Goal: Task Accomplishment & Management: Complete application form

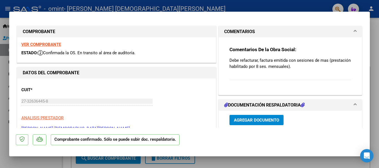
click at [375, 100] on div at bounding box center [189, 84] width 379 height 168
type input "$ 0,00"
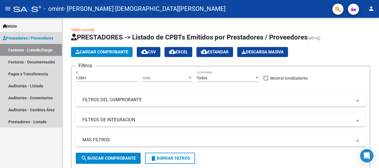
click at [30, 49] on link "Facturas - Listado/Carga" at bounding box center [31, 50] width 62 height 12
click at [34, 63] on link "Facturas - Documentación" at bounding box center [31, 62] width 62 height 12
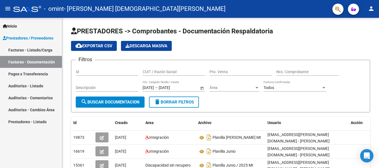
click at [102, 45] on span "cloud_download Exportar CSV" at bounding box center [93, 45] width 37 height 5
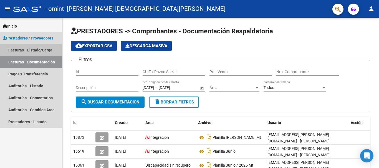
click at [34, 49] on link "Facturas - Listado/Carga" at bounding box center [31, 50] width 62 height 12
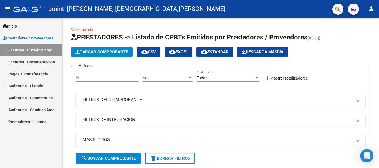
click at [108, 53] on span "Cargar Comprobante" at bounding box center [101, 51] width 53 height 5
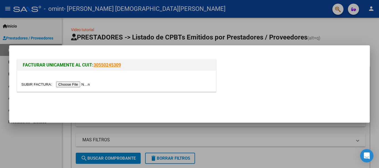
click at [75, 83] on input "file" at bounding box center [56, 84] width 70 height 6
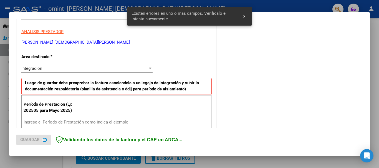
scroll to position [128, 0]
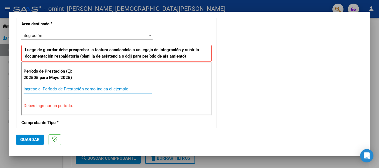
click at [42, 88] on input "Ingrese el Período de Prestación como indica el ejemplo" at bounding box center [88, 88] width 128 height 5
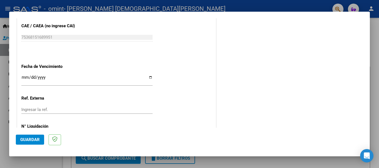
scroll to position [372, 0]
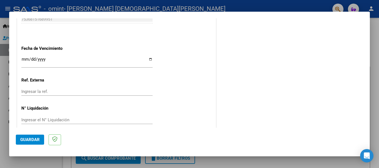
type input "202508"
click at [27, 139] on span "Guardar" at bounding box center [29, 139] width 19 height 5
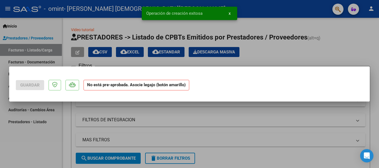
scroll to position [0, 0]
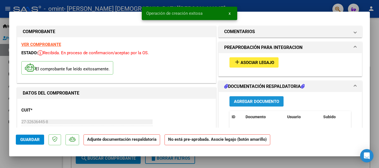
click at [260, 102] on span "Agregar Documento" at bounding box center [256, 101] width 45 height 5
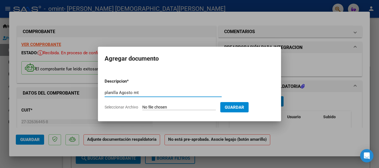
type input "planilla Agosto mt"
type input "C:\fakepath\image2025-03-31-113823 (3).pdf"
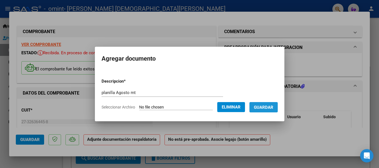
click at [270, 107] on span "Guardar" at bounding box center [263, 107] width 19 height 5
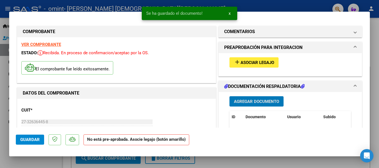
click at [33, 138] on span "Guardar" at bounding box center [29, 139] width 19 height 5
click at [379, 99] on html "menu - omint - [PERSON_NAME] [PERSON_NAME] person Inicio Instructivos Contacto …" at bounding box center [189, 84] width 379 height 168
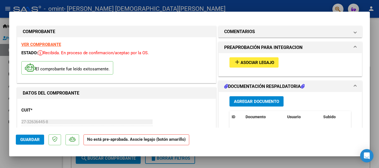
click at [235, 3] on div at bounding box center [189, 84] width 379 height 168
type input "$ 0,00"
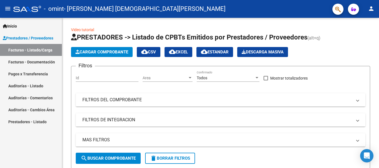
click at [33, 62] on link "Facturas - Documentación" at bounding box center [31, 62] width 62 height 12
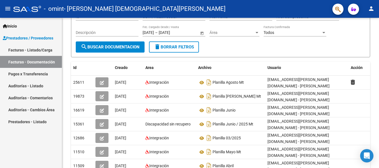
scroll to position [0, 6]
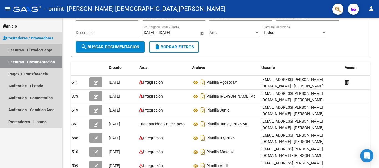
click at [31, 50] on link "Facturas - Listado/Carga" at bounding box center [31, 50] width 62 height 12
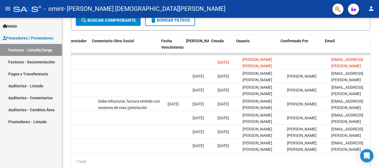
scroll to position [0, 870]
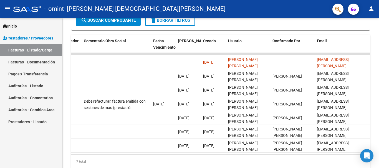
click at [371, 8] on mat-icon "person" at bounding box center [371, 8] width 7 height 7
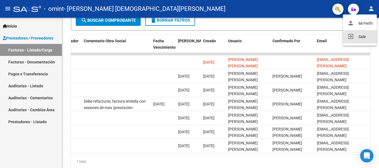
click at [359, 39] on button "exit_to_app Salir" at bounding box center [360, 36] width 34 height 13
